Goal: Communication & Community: Answer question/provide support

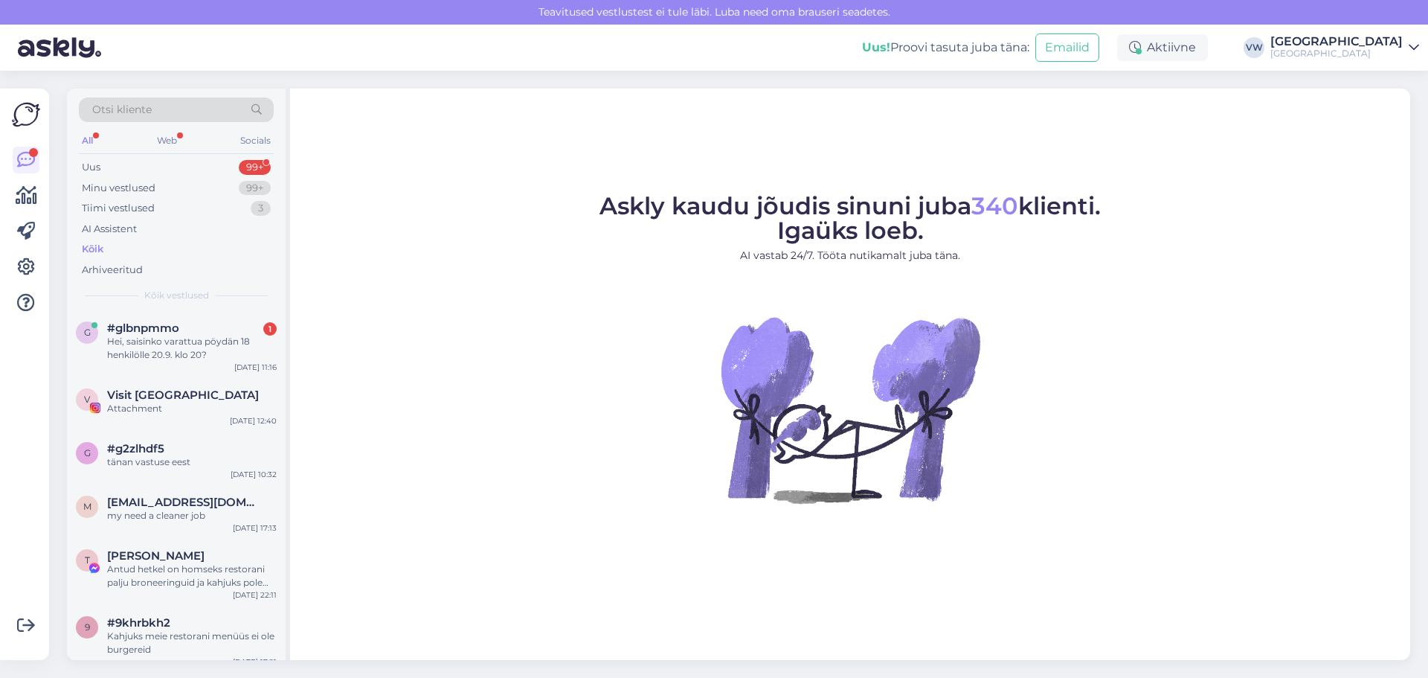
click at [142, 327] on span "#glbnpmmo" at bounding box center [143, 327] width 72 height 13
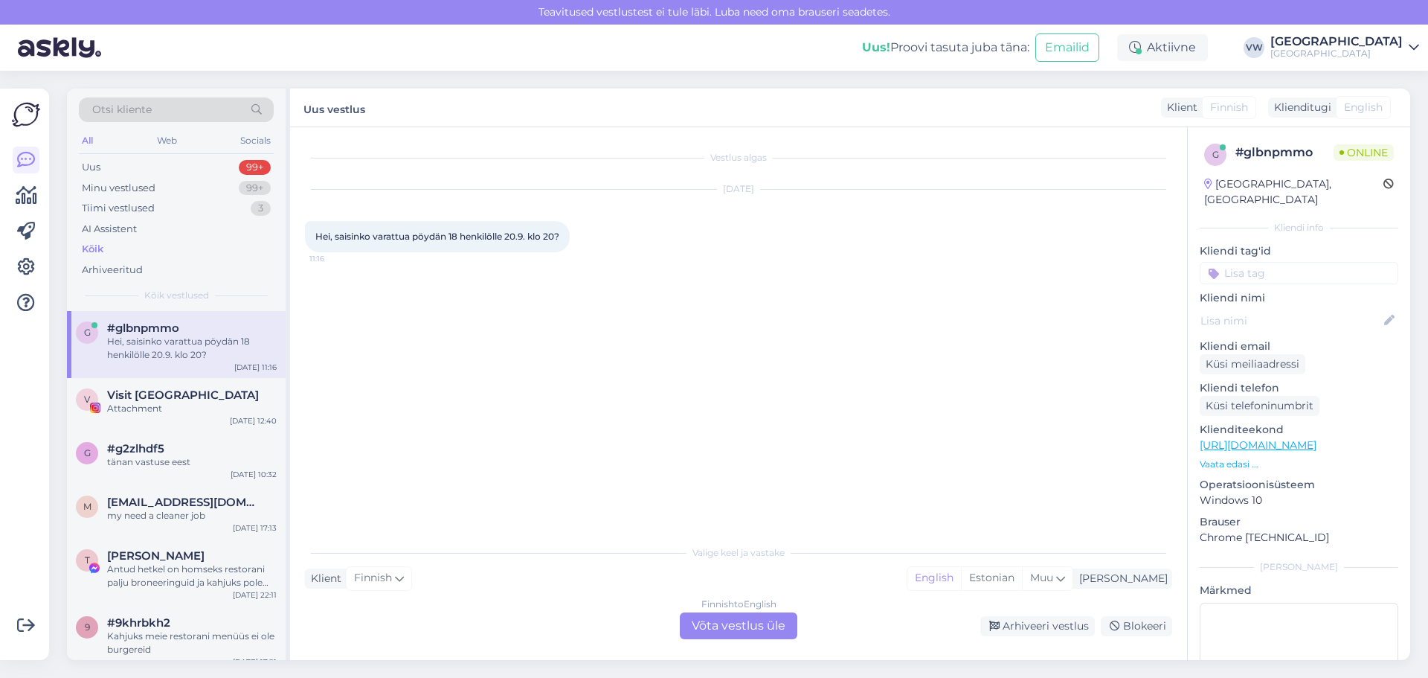
click at [144, 242] on div "Kõik" at bounding box center [176, 249] width 195 height 21
click at [144, 344] on div "Hei, saisinko varattua pöydän 18 henkilölle 20.9. klo 20?" at bounding box center [192, 348] width 170 height 27
click at [774, 651] on div "Vestlus algas [DATE] Hei, saisinko varattua pöydän 18 henkilölle 20.9. klo 20? …" at bounding box center [738, 393] width 897 height 532
click at [770, 634] on div "Finnish to English Võta vestlus üle" at bounding box center [739, 625] width 118 height 27
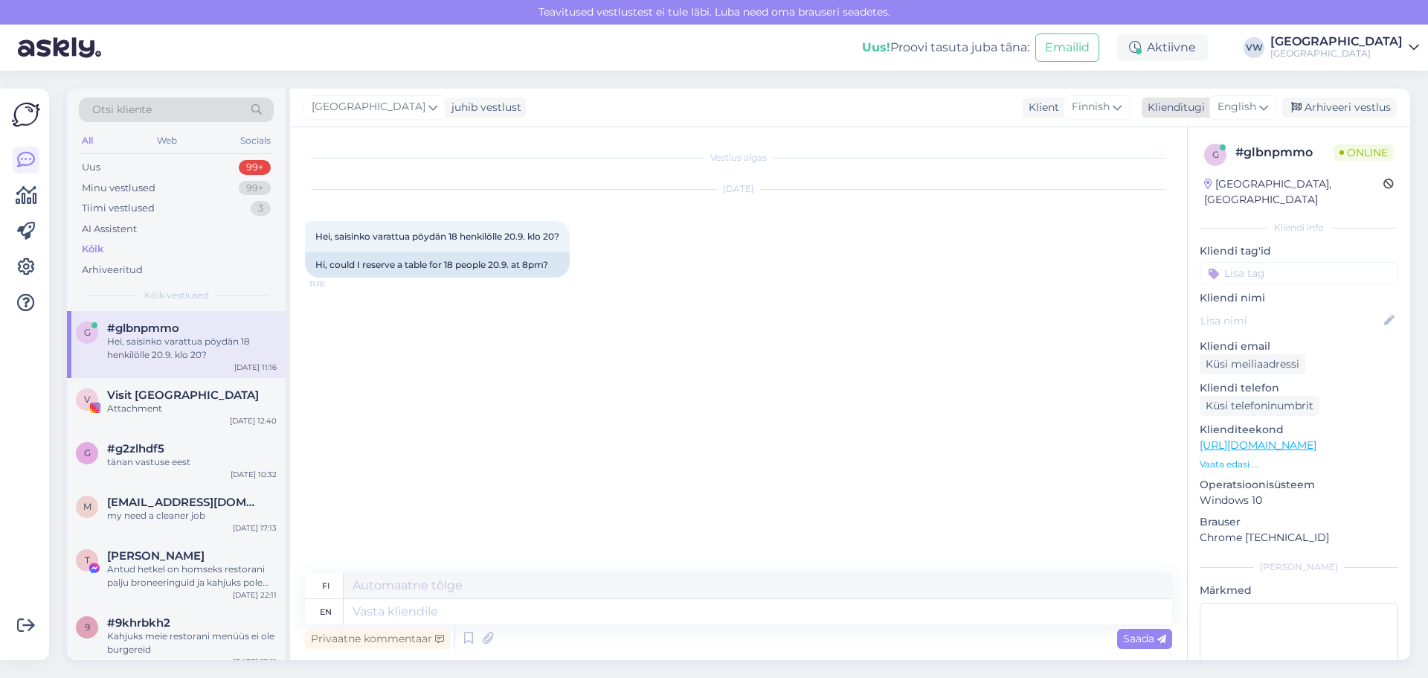
click at [1250, 103] on span "English" at bounding box center [1236, 107] width 39 height 16
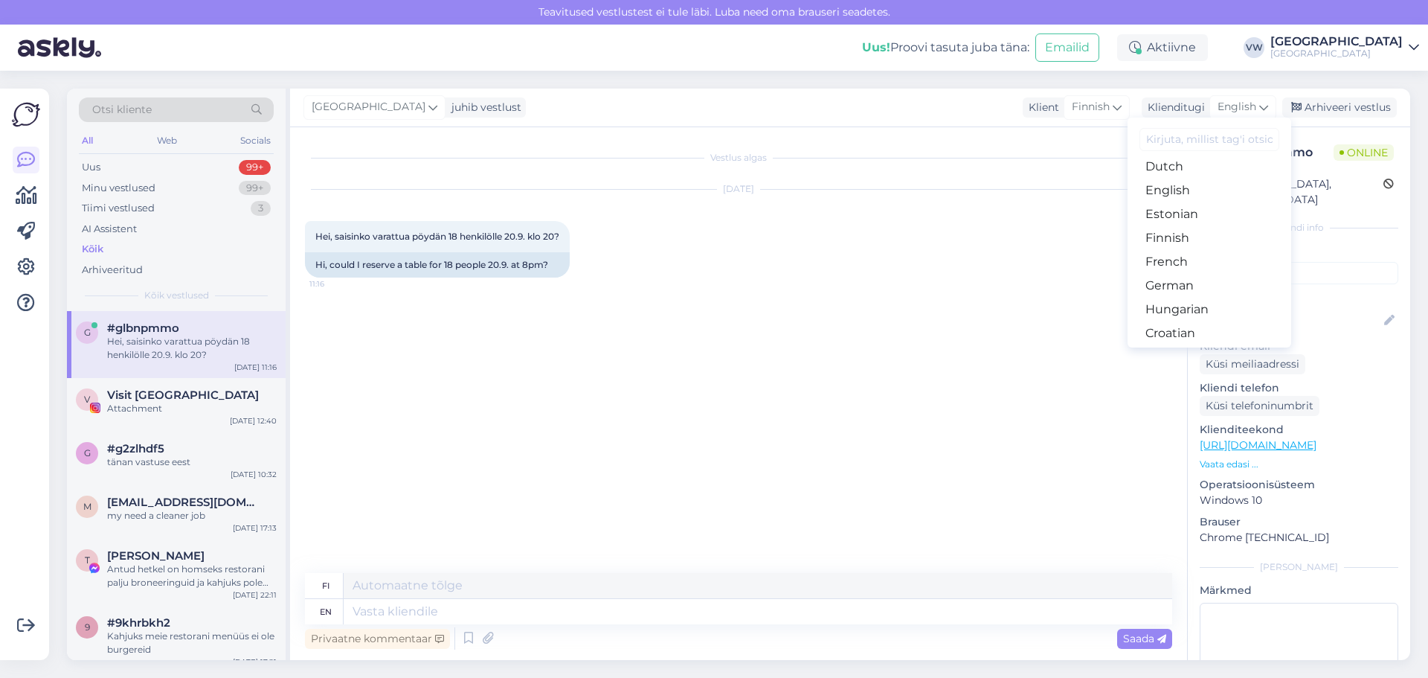
scroll to position [149, 0]
click at [1165, 208] on link "Estonian" at bounding box center [1209, 215] width 164 height 24
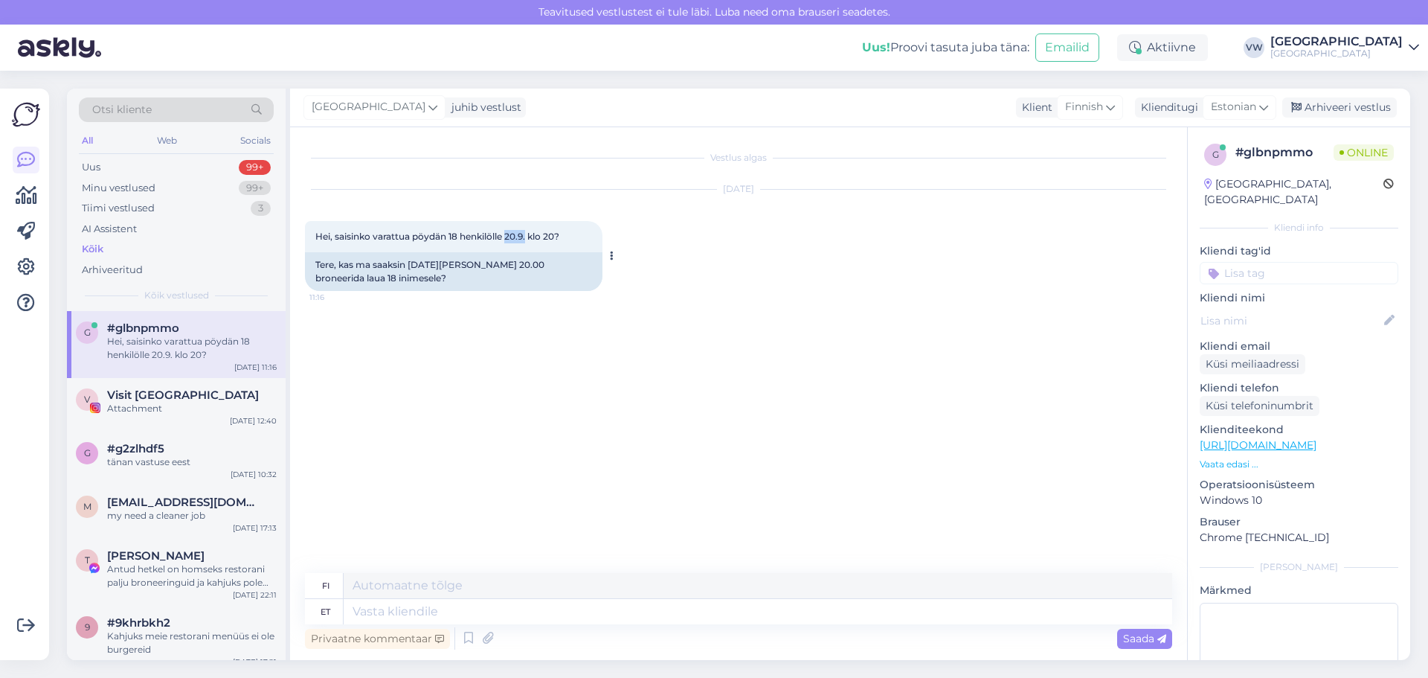
drag, startPoint x: 509, startPoint y: 230, endPoint x: 527, endPoint y: 231, distance: 18.6
click at [527, 231] on div "Hei, saisinko varattua pöydän 18 henkilölle 20.9. klo 20? 11:16" at bounding box center [453, 236] width 297 height 31
click at [452, 614] on textarea at bounding box center [758, 611] width 828 height 25
type textarea "Tere!"
type textarea "Hei!"
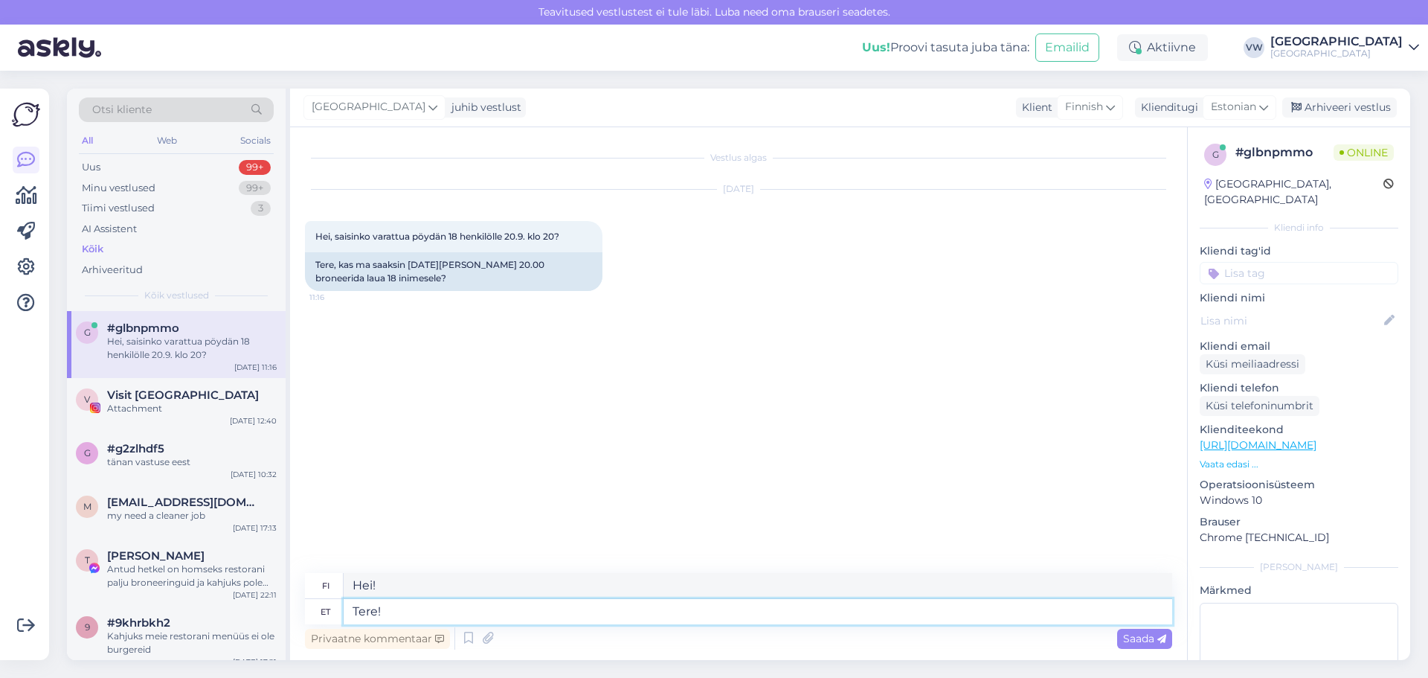
paste textarea "Täname päringu eest ja antud kuupäeval on meil võimalik teile laud broneerida. …"
type textarea "Tere! Täname päringu eest ja antud kuupäeval on meil võimalik teile laud bronee…"
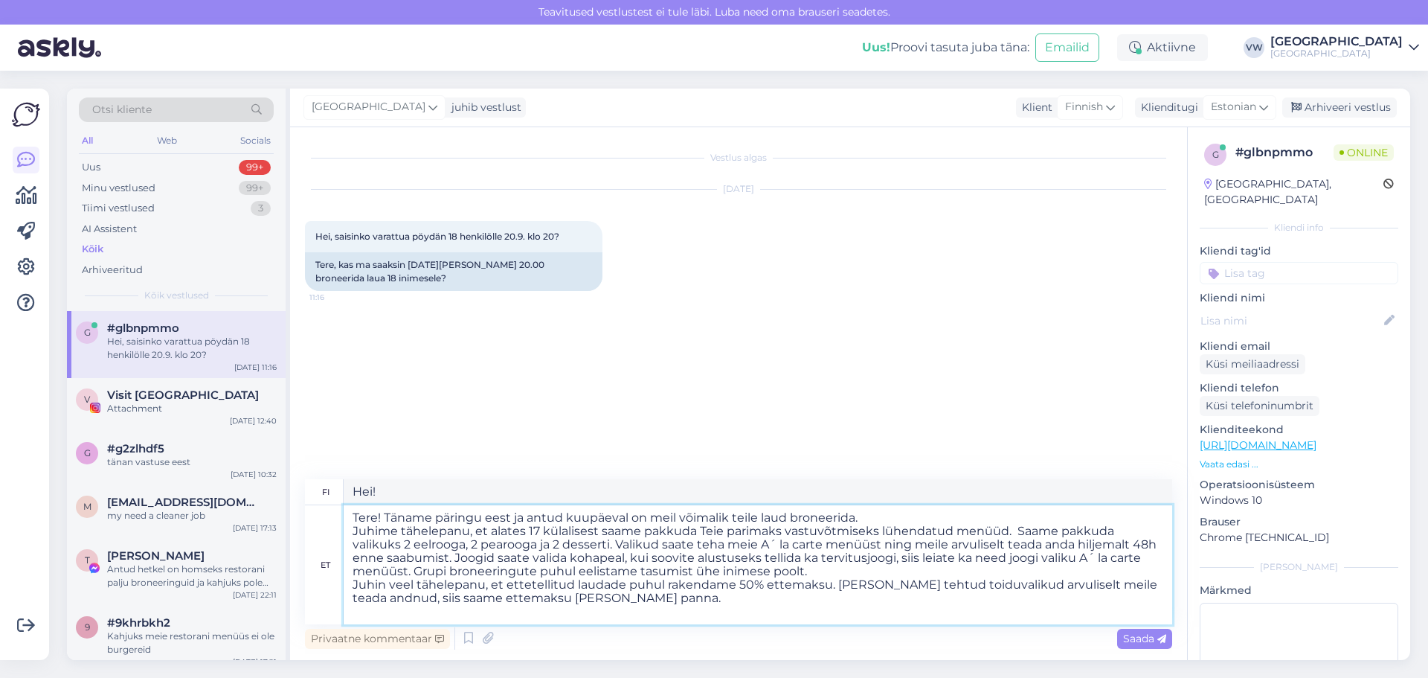
type textarea "Hei! Kiitos tiedustelustasi, ja voimme varata teille pöydän haluamanne päivämää…"
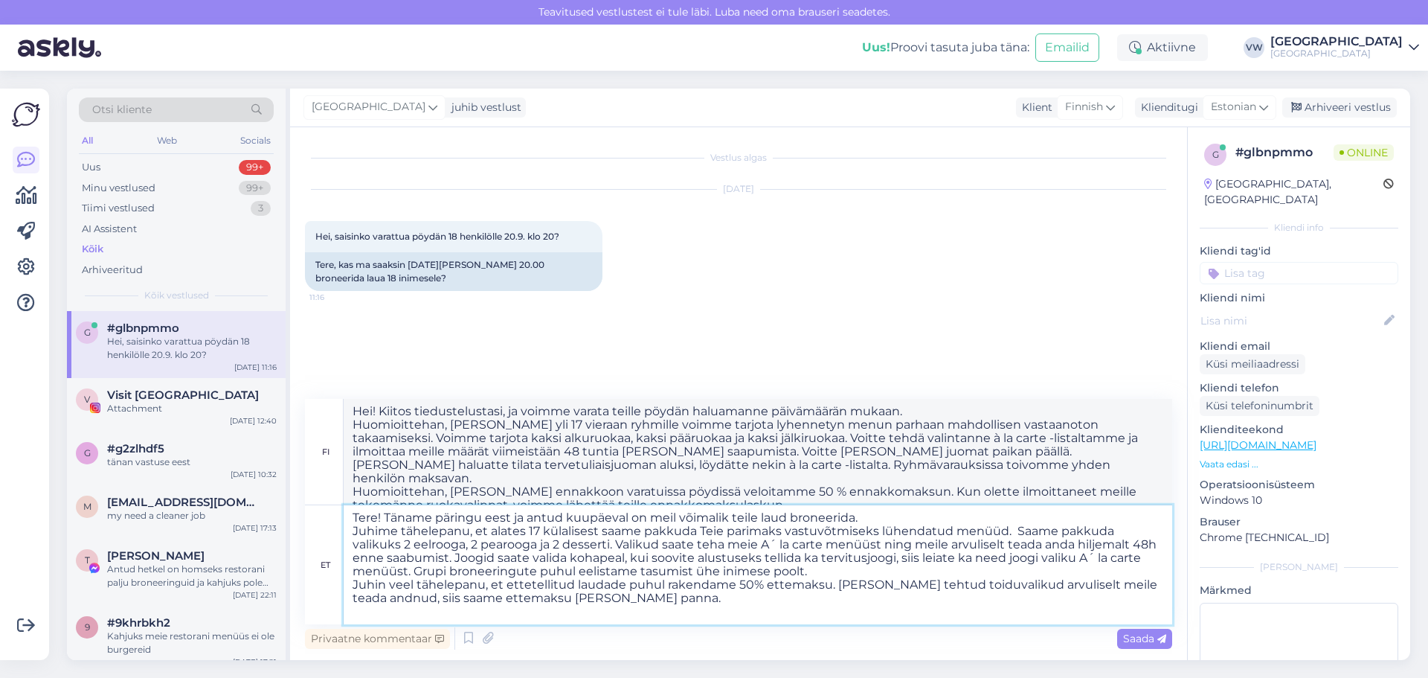
click at [866, 544] on textarea "Tere! Täname päringu eest ja antud kuupäeval on meil võimalik teile laud bronee…" at bounding box center [758, 564] width 828 height 119
type textarea "Tere! Täname päringu eest ja antud kuupäeval on meil võimalik teile laud bronee…"
type textarea "Hei! Kiitos tiedustelustasi, ja voimme varata teille pöydän annetuksi päivämäär…"
type textarea "Tere! Täname päringu eest ja antud kuupäeval on meil võimalik teile laud bronee…"
type textarea "Hei! Kiitos tiedustelustasi, ja voimme varata teille pöydän annetuksi päivämäär…"
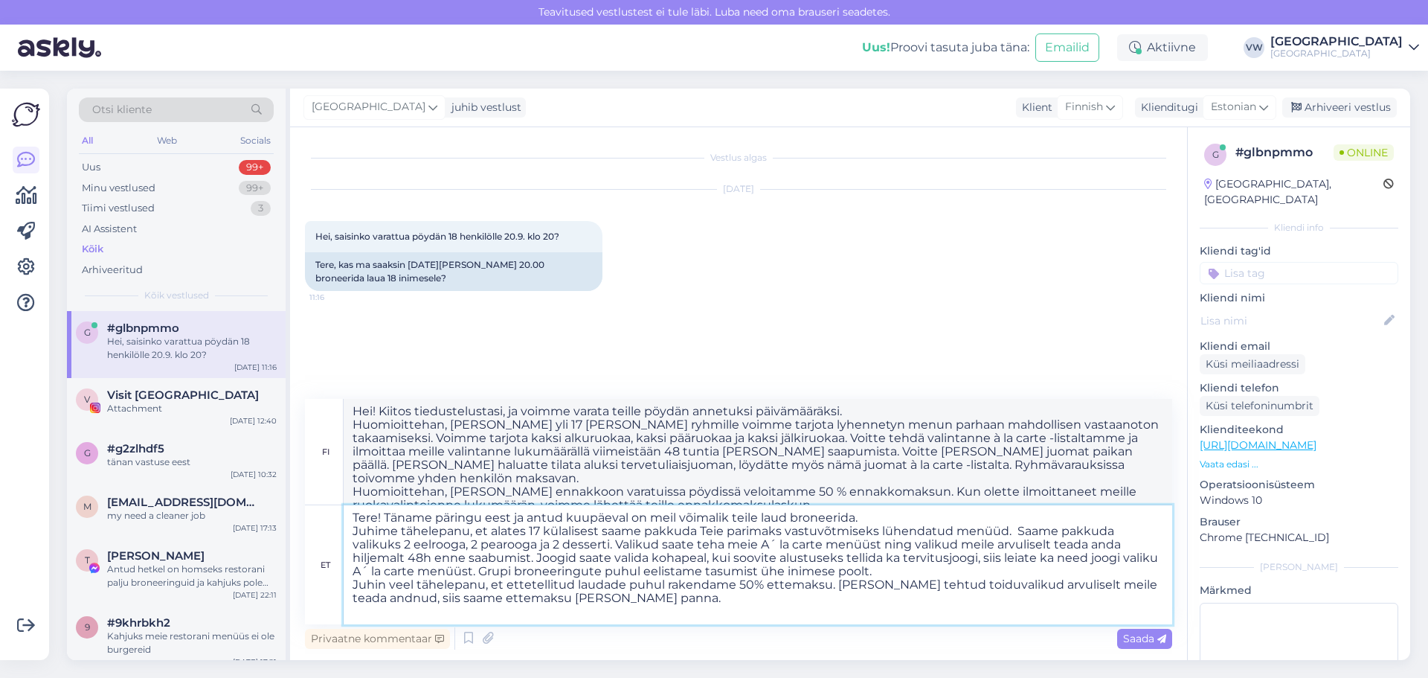
click at [666, 599] on textarea "Tere! Täname päringu eest ja antud kuupäeval on meil võimalik teile laud bronee…" at bounding box center [758, 564] width 828 height 119
type textarea "Tere! Täname päringu eest ja antud kuupäeval on meil võimalik teile laud bronee…"
click at [1143, 636] on span "Saada" at bounding box center [1144, 637] width 43 height 13
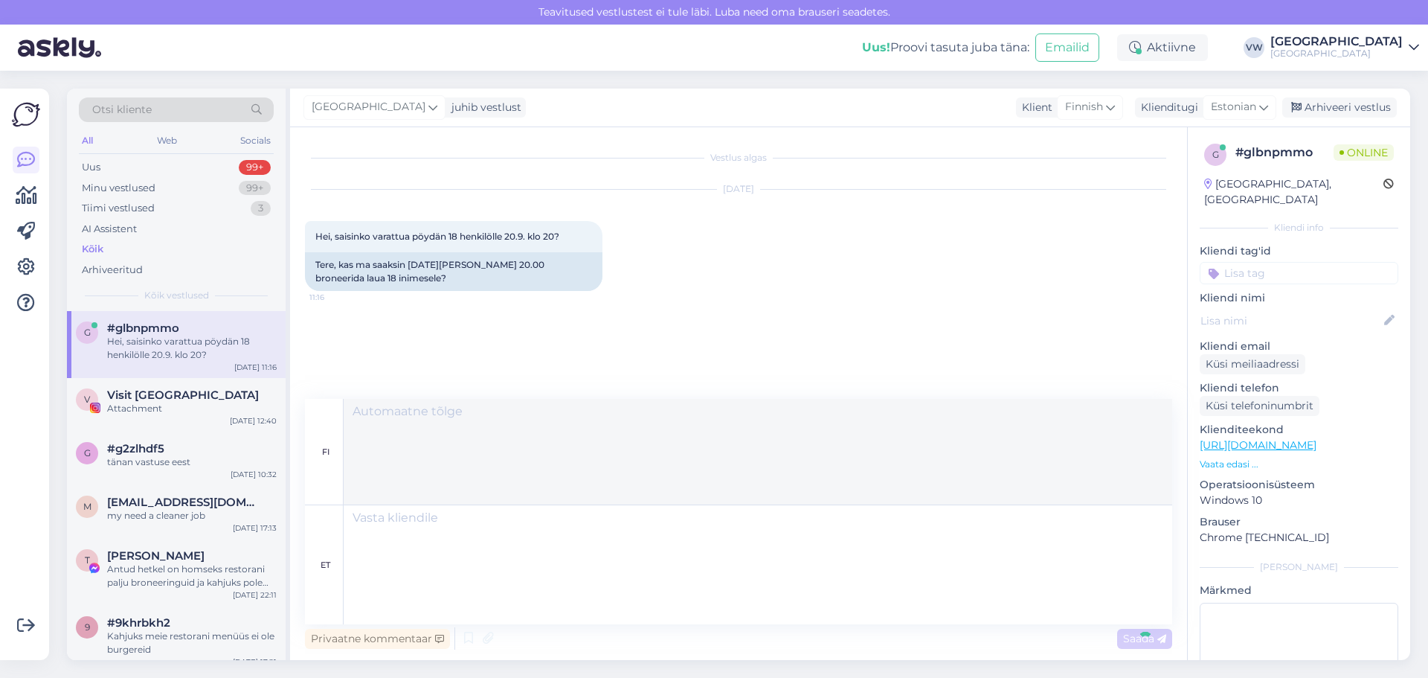
scroll to position [225, 0]
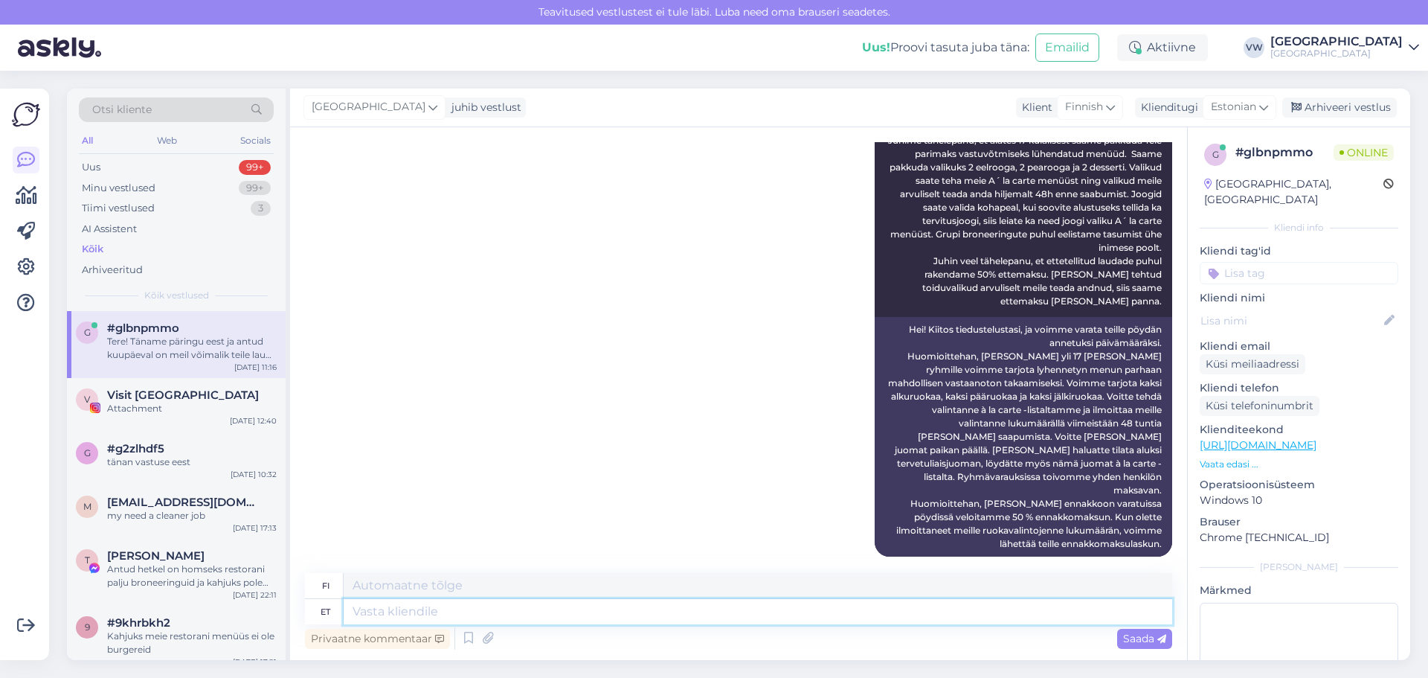
click at [432, 606] on textarea at bounding box center [758, 611] width 828 height 25
paste textarea "[URL][DOMAIN_NAME]"
type textarea "[URL][DOMAIN_NAME]"
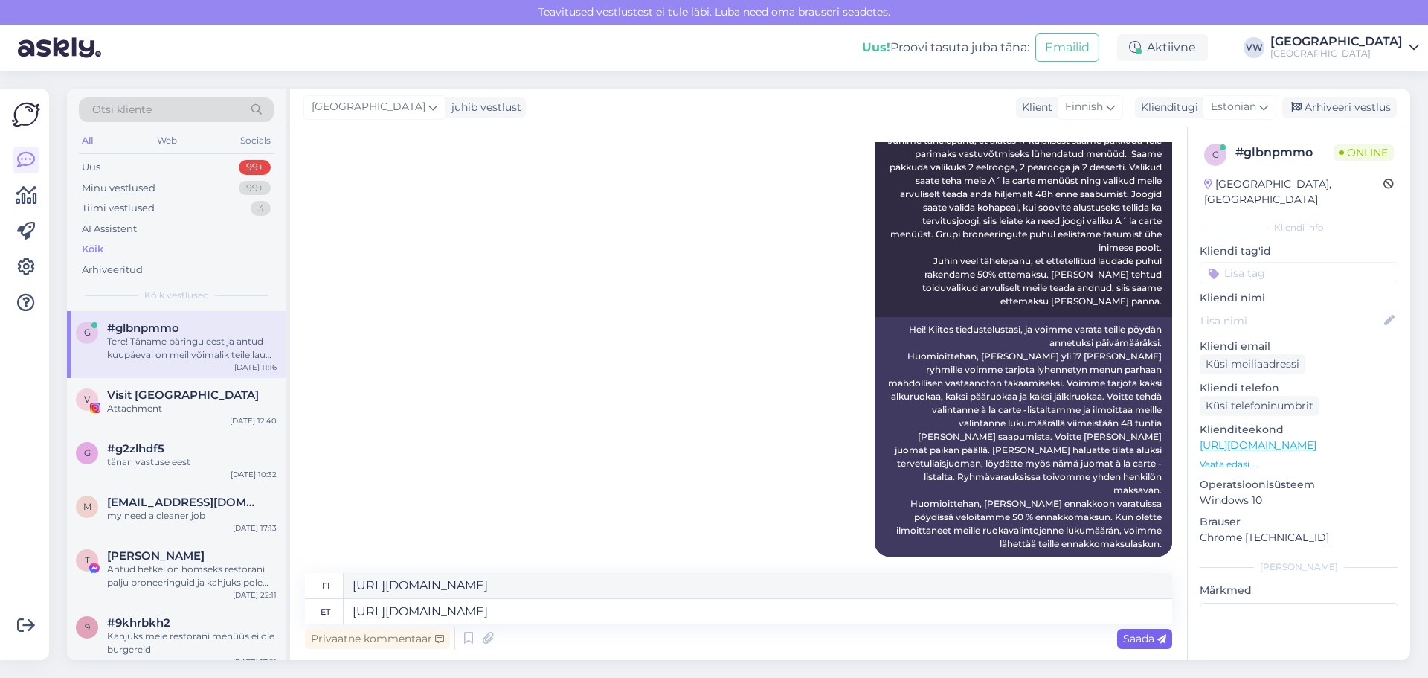
click at [1128, 648] on div "Saada" at bounding box center [1144, 638] width 55 height 20
